Goal: Information Seeking & Learning: Compare options

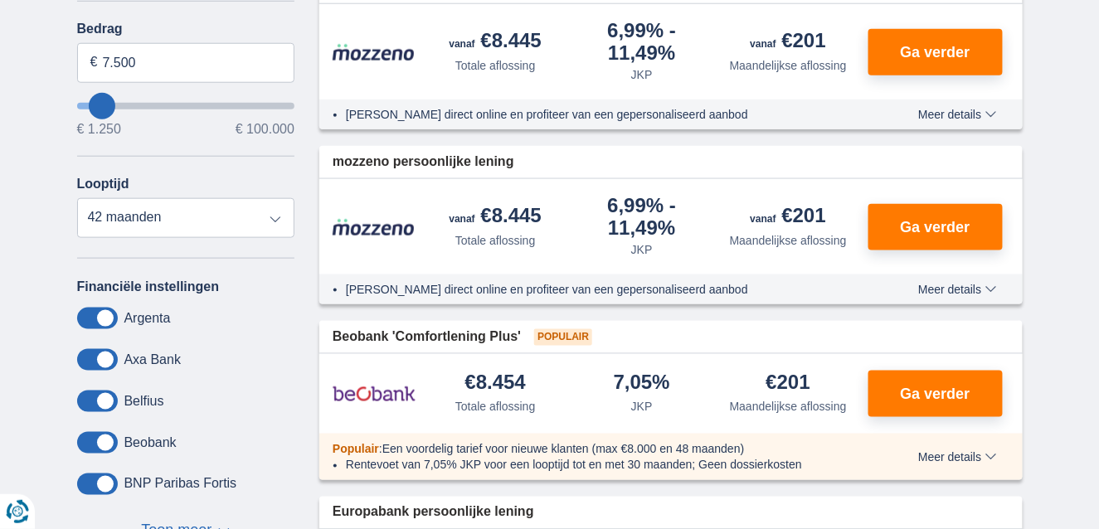
scroll to position [431, 0]
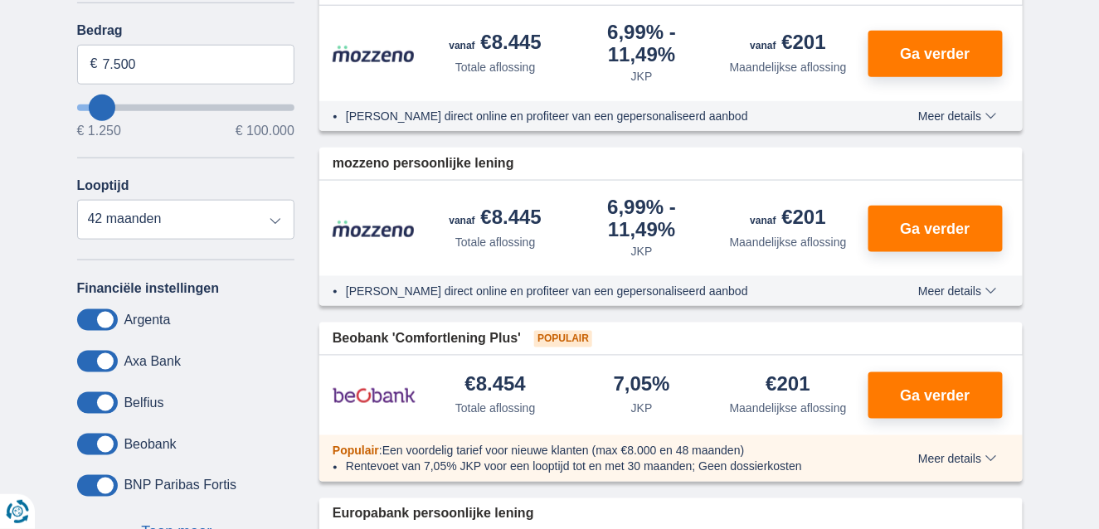
type input "1.250"
type input "1250"
select select "24"
type input "1250"
click at [84, 105] on input "wantToBorrow" at bounding box center [186, 108] width 218 height 7
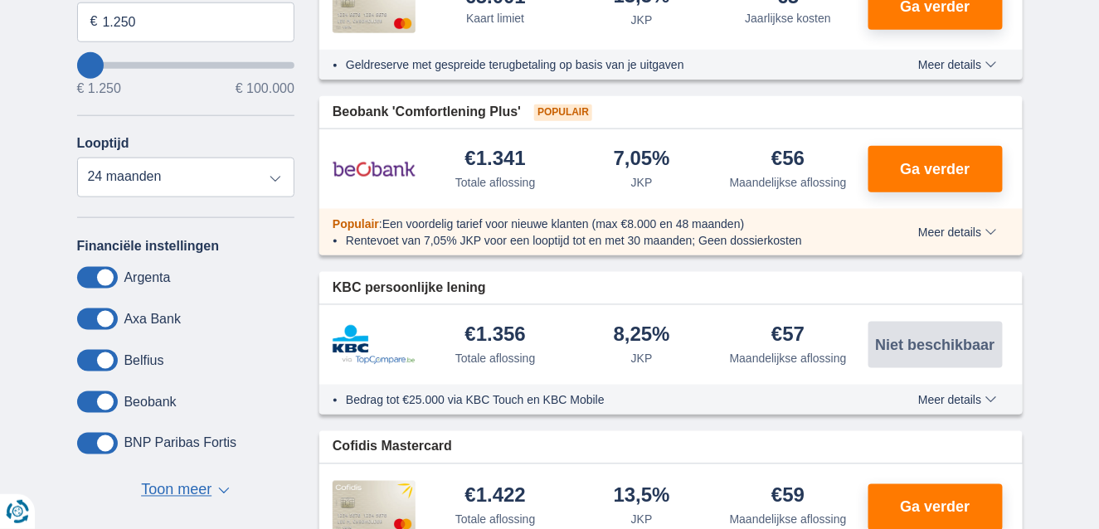
scroll to position [474, 0]
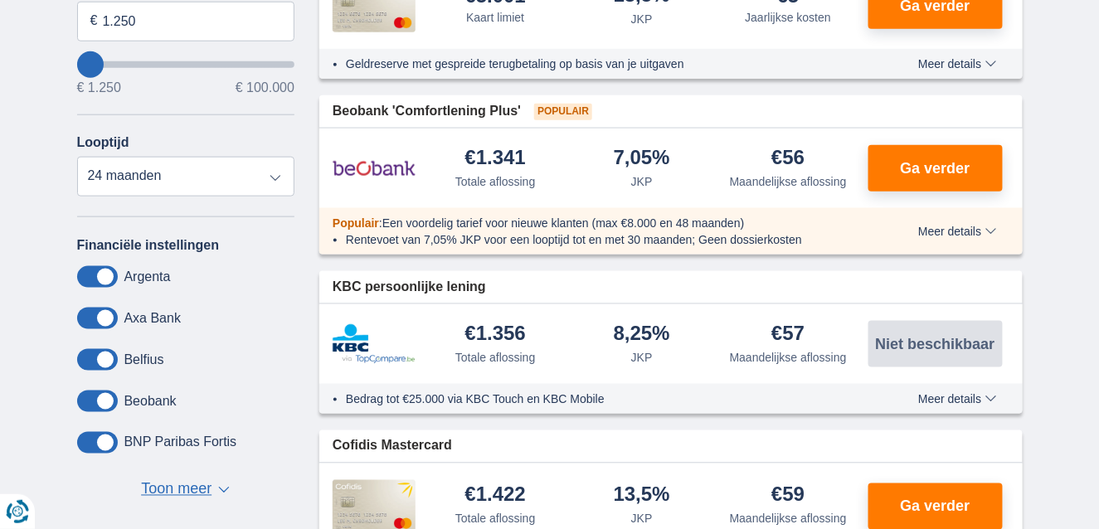
click at [196, 485] on span "Toon meer" at bounding box center [176, 490] width 71 height 22
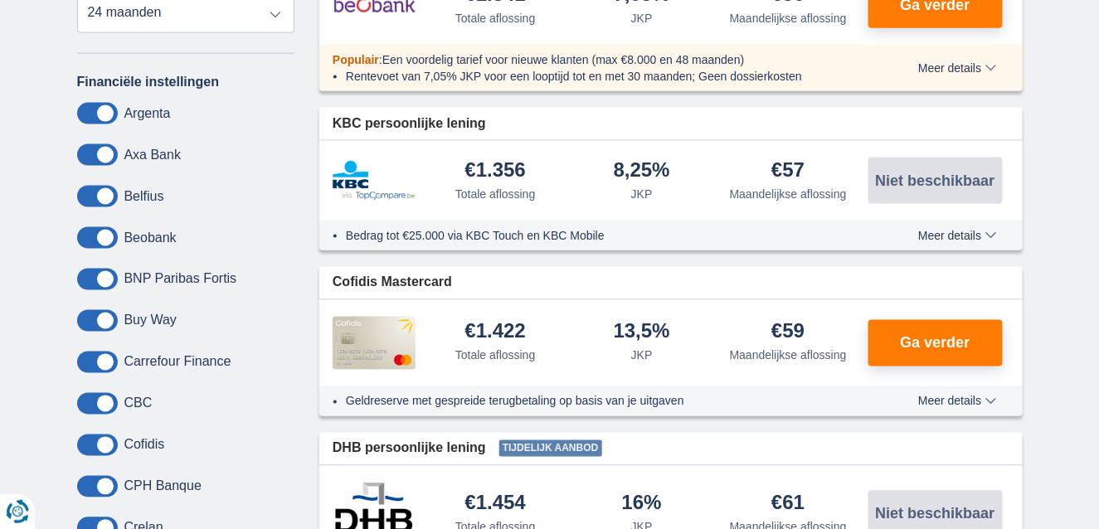
scroll to position [640, 0]
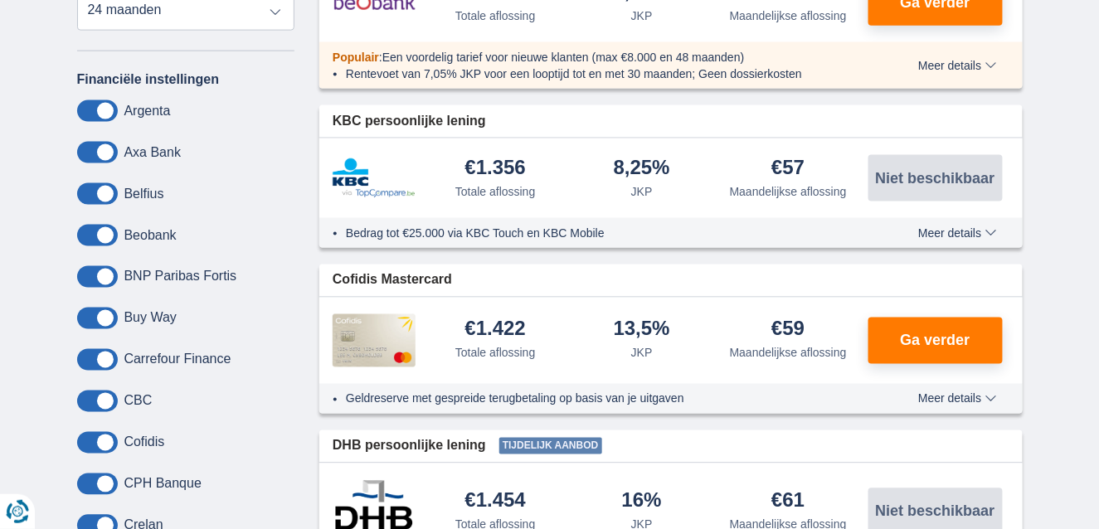
click at [199, 359] on label "Carrefour Finance" at bounding box center [177, 360] width 107 height 15
click at [111, 353] on span at bounding box center [97, 360] width 41 height 22
click at [0, 0] on input "checkbox" at bounding box center [0, 0] width 0 height 0
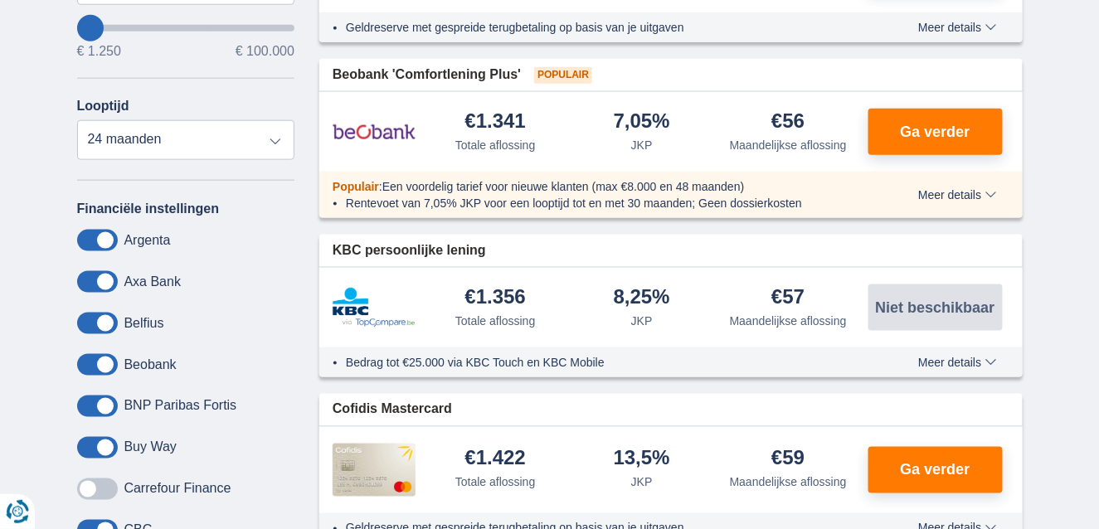
scroll to position [508, 0]
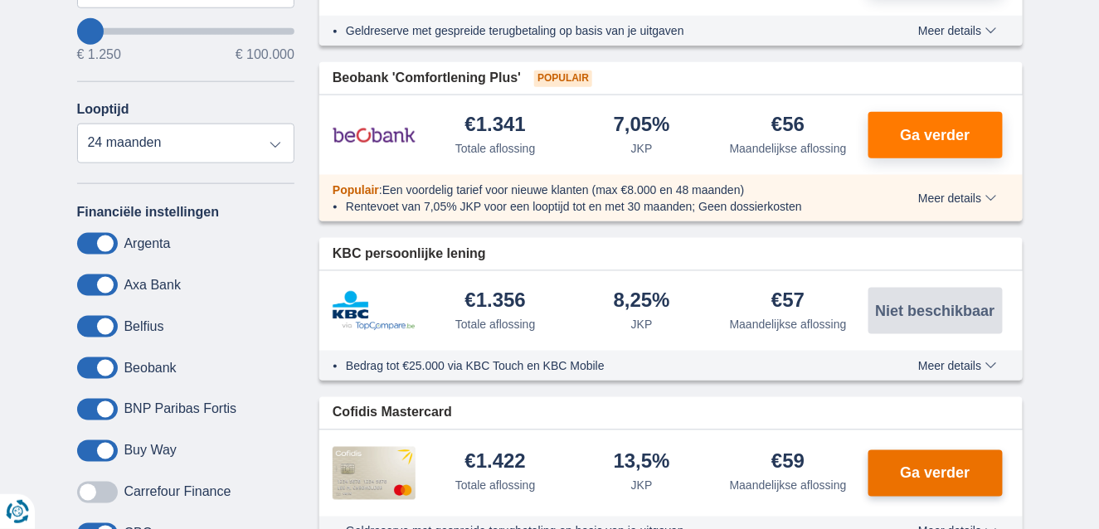
click at [887, 469] on button "Ga verder" at bounding box center [935, 473] width 134 height 46
